Goal: Task Accomplishment & Management: Manage account settings

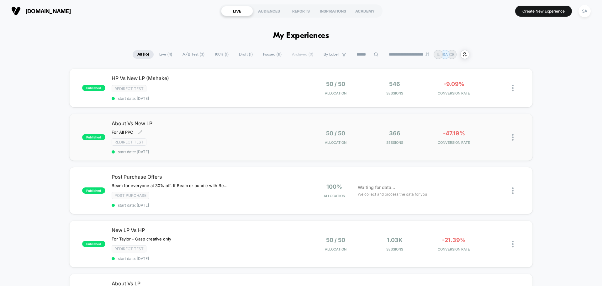
click at [239, 139] on div "Redirect Test" at bounding box center [206, 141] width 189 height 7
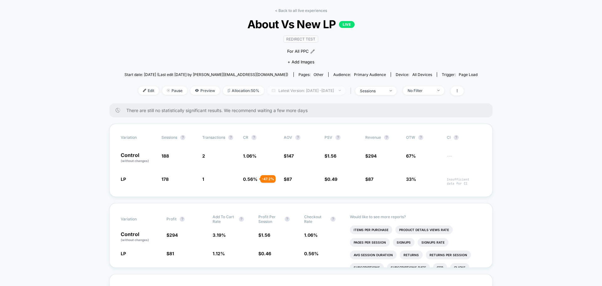
scroll to position [31, 0]
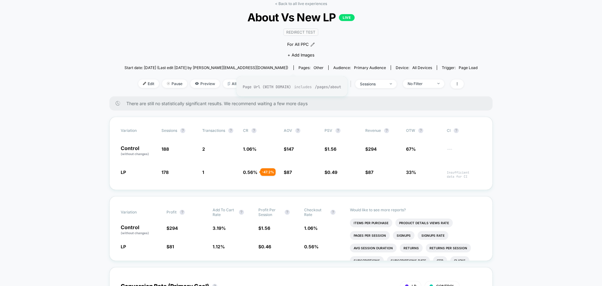
drag, startPoint x: 286, startPoint y: 64, endPoint x: 279, endPoint y: 64, distance: 6.9
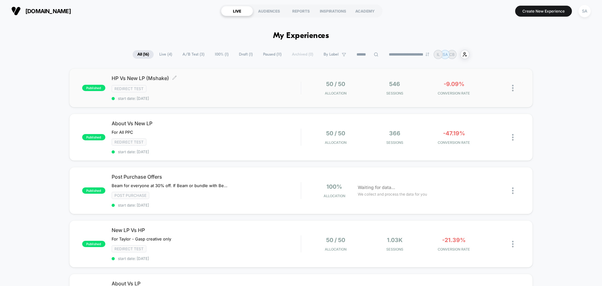
click at [226, 84] on div "HP Vs New LP (Mshake) Click to edit experience details Click to edit experience…" at bounding box center [206, 88] width 189 height 26
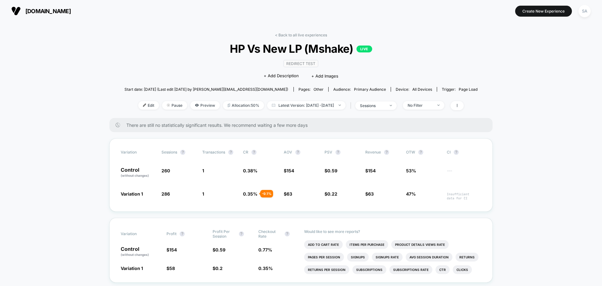
click at [186, 19] on div "[DOMAIN_NAME] Create New Experience SA" at bounding box center [301, 11] width 602 height 22
click at [19, 8] on img at bounding box center [15, 10] width 9 height 9
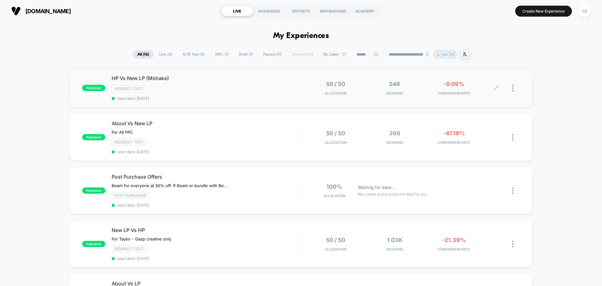
click at [511, 88] on div at bounding box center [508, 88] width 24 height 15
click at [513, 88] on img at bounding box center [513, 88] width 2 height 7
click at [474, 79] on div "Pause" at bounding box center [481, 81] width 56 height 14
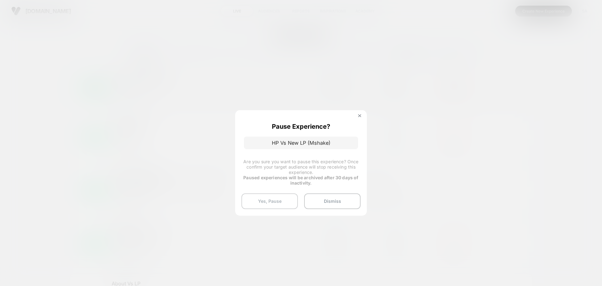
click at [279, 204] on button "Yes, Pause" at bounding box center [270, 201] width 56 height 16
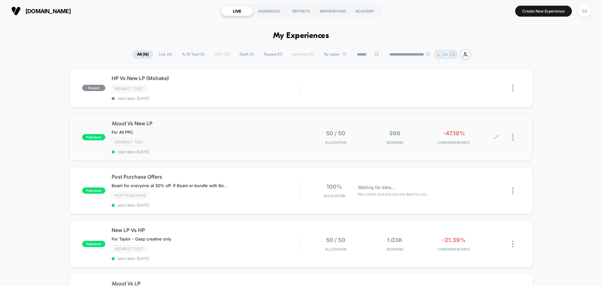
click at [514, 136] on div at bounding box center [516, 137] width 8 height 15
click at [473, 131] on div "Pause" at bounding box center [481, 130] width 56 height 14
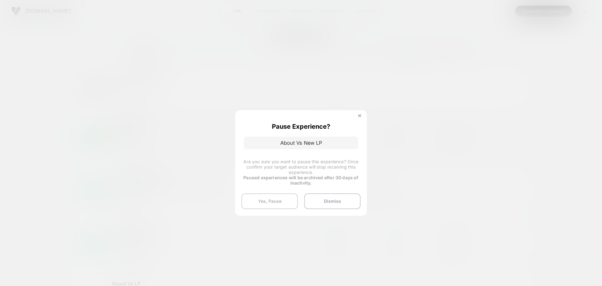
click at [286, 203] on button "Yes, Pause" at bounding box center [270, 201] width 56 height 16
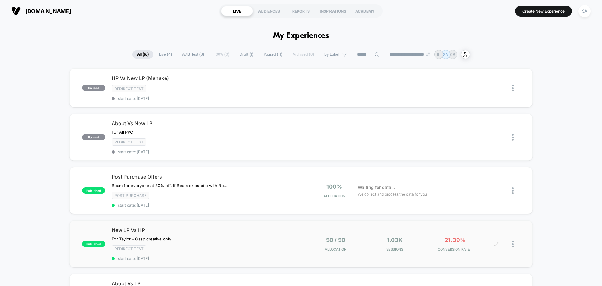
drag, startPoint x: 503, startPoint y: 242, endPoint x: 518, endPoint y: 243, distance: 15.1
click at [518, 243] on div at bounding box center [508, 243] width 24 height 15
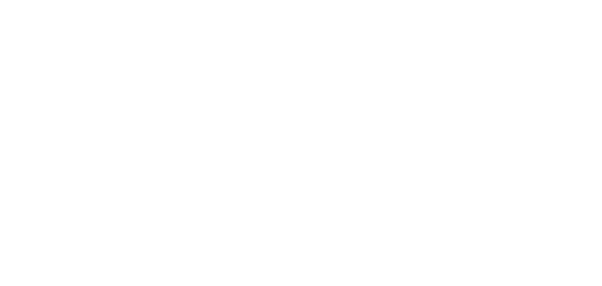
click at [510, 245] on html "Navigated to [DOMAIN_NAME] | No-code CRO for Shopify 0.90%" at bounding box center [301, 143] width 602 height 286
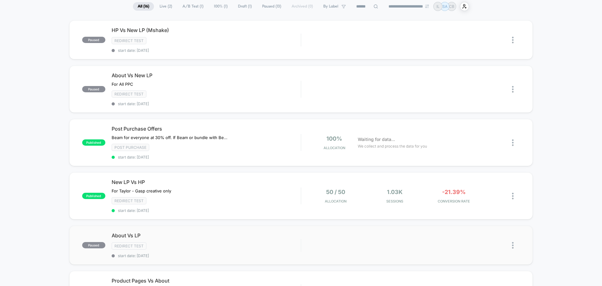
scroll to position [63, 0]
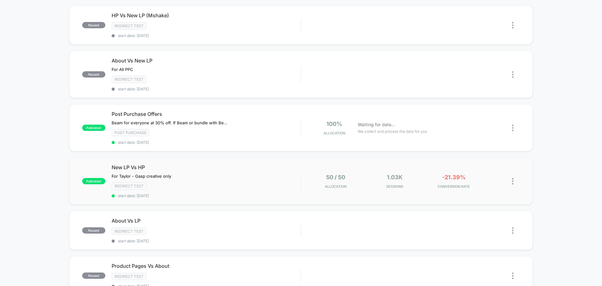
click at [512, 182] on img at bounding box center [513, 181] width 2 height 7
click at [474, 172] on div "Pause" at bounding box center [481, 174] width 56 height 14
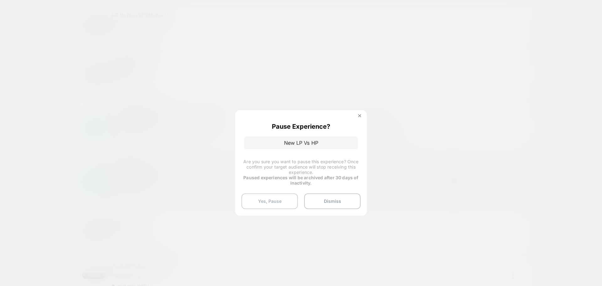
click at [267, 204] on button "Yes, Pause" at bounding box center [270, 201] width 56 height 16
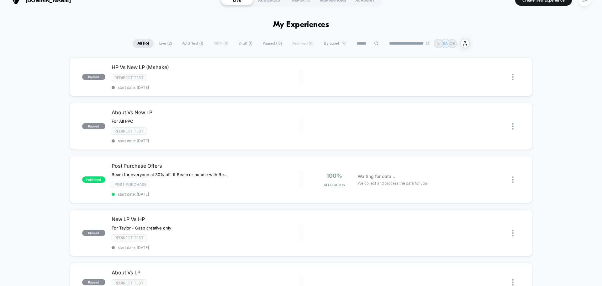
scroll to position [0, 0]
